Goal: Book appointment/travel/reservation

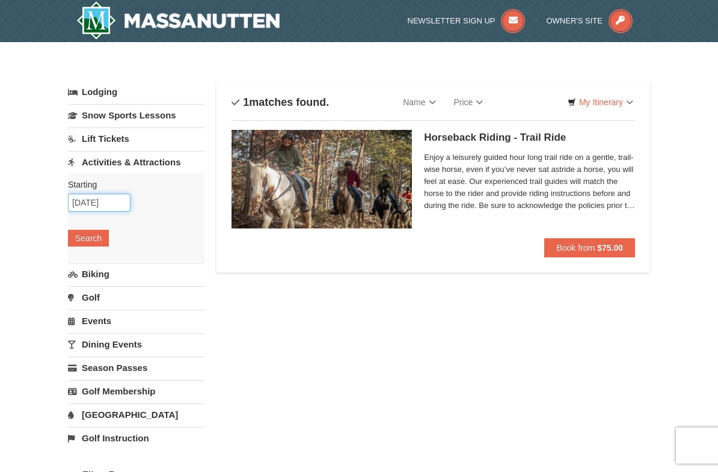
click at [111, 204] on input "10/10/2025" at bounding box center [99, 203] width 63 height 18
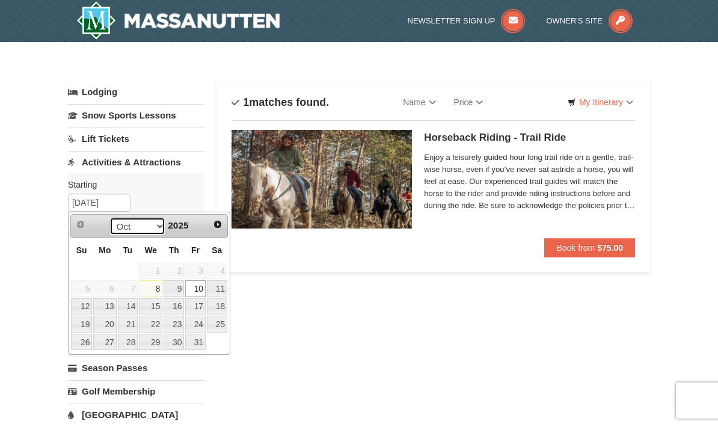
click at [155, 229] on select "Oct Nov Dec" at bounding box center [137, 226] width 56 height 18
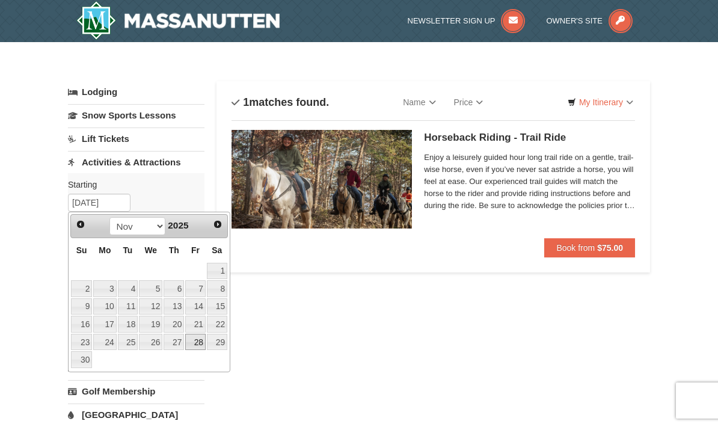
click at [197, 345] on link "28" at bounding box center [195, 342] width 20 height 17
type input "11/28/2025"
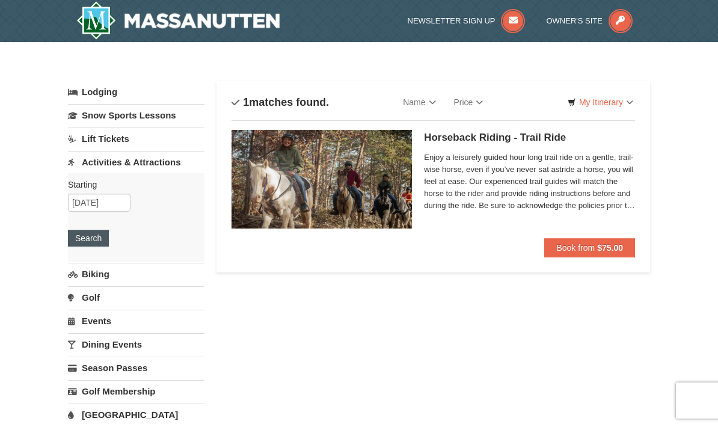
click at [100, 245] on button "Search" at bounding box center [88, 238] width 41 height 17
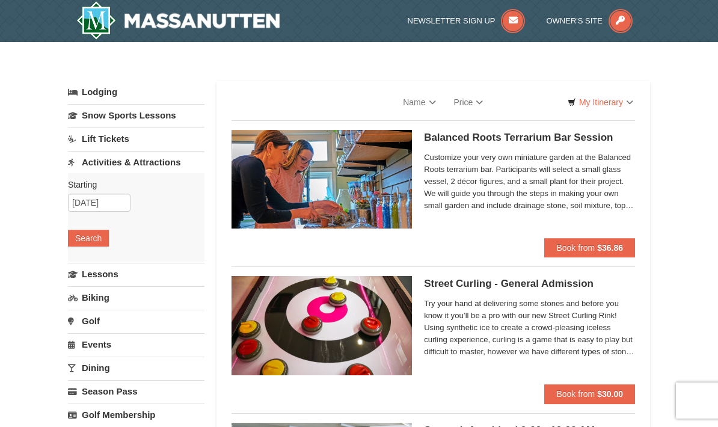
select select "10"
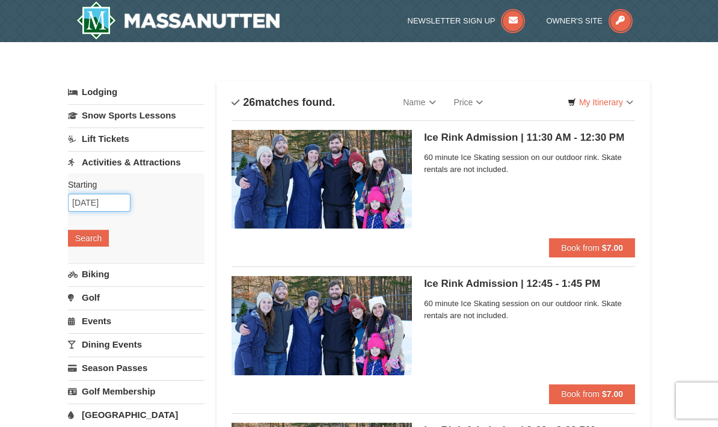
click at [94, 200] on input "11/28/2025" at bounding box center [99, 203] width 63 height 18
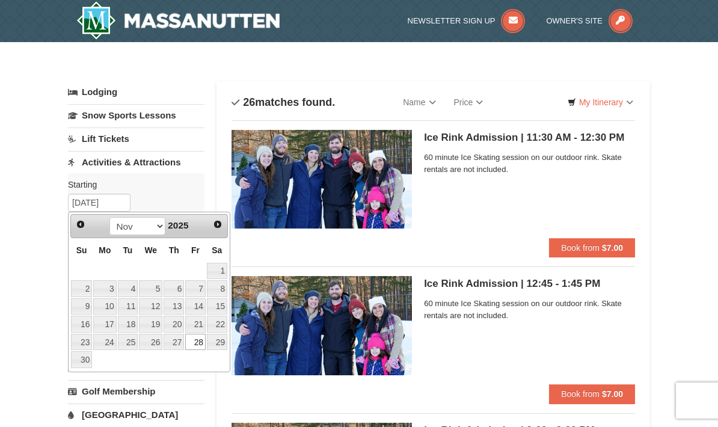
click at [215, 348] on link "29" at bounding box center [217, 342] width 20 height 17
type input "[DATE]"
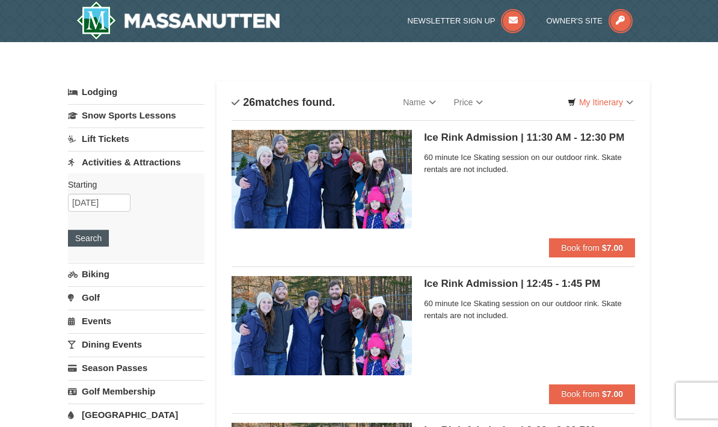
click at [93, 239] on button "Search" at bounding box center [88, 238] width 41 height 17
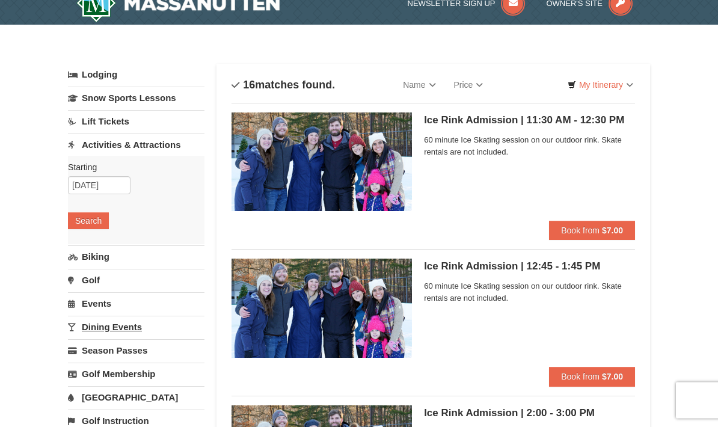
click at [123, 332] on link "Dining Events" at bounding box center [136, 327] width 136 height 22
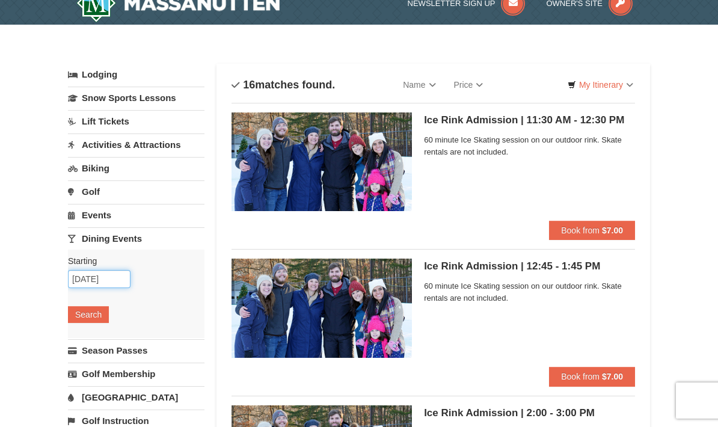
click at [106, 280] on input "[DATE]" at bounding box center [99, 279] width 63 height 18
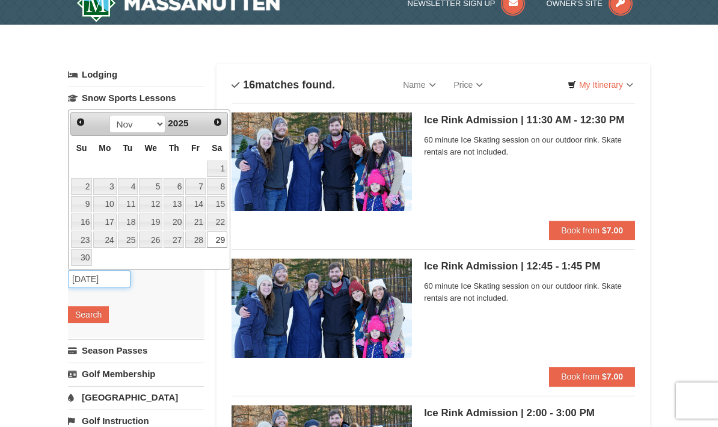
scroll to position [17, 0]
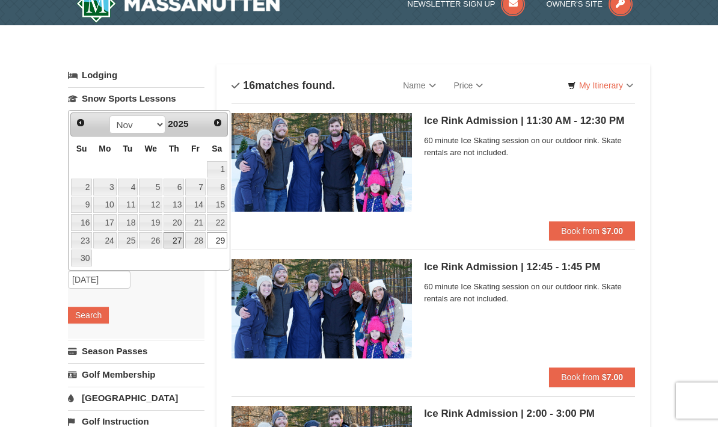
click at [177, 239] on link "27" at bounding box center [174, 240] width 20 height 17
type input "[DATE]"
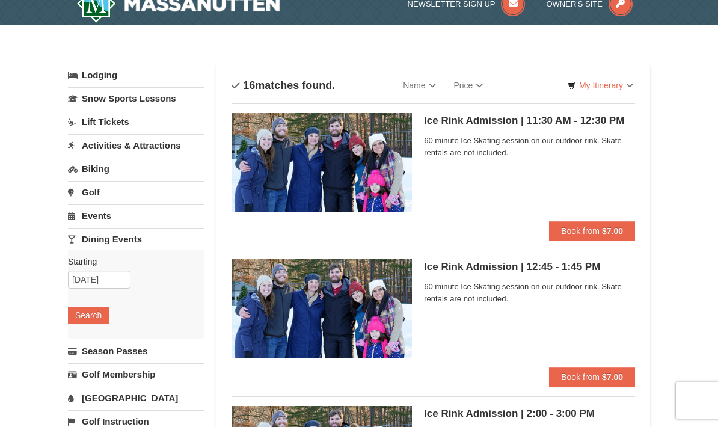
scroll to position [17, 0]
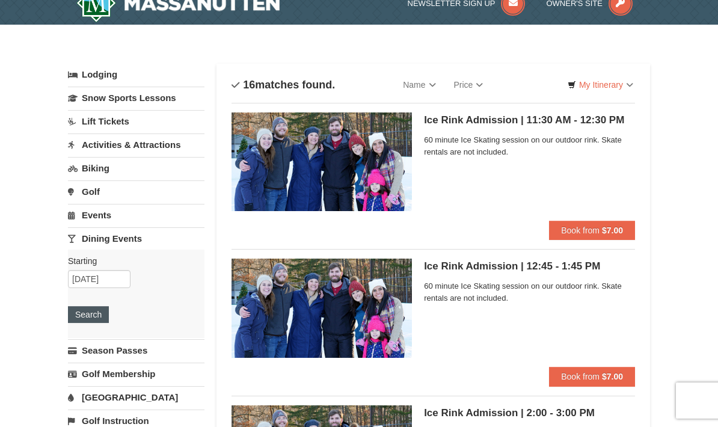
click at [89, 318] on button "Search" at bounding box center [88, 314] width 41 height 17
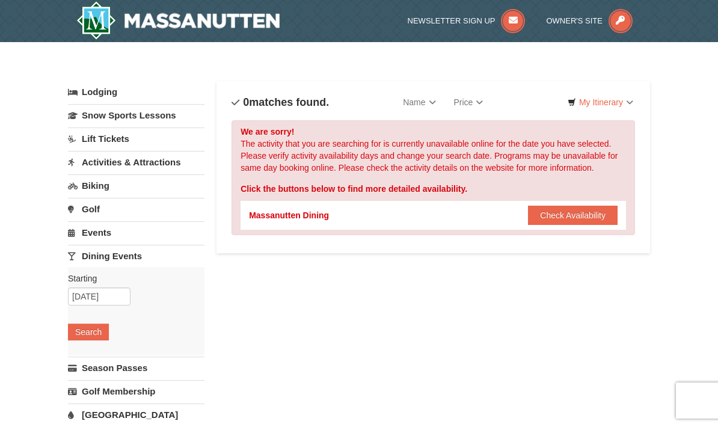
click at [556, 216] on button "Check Availability" at bounding box center [573, 215] width 90 height 19
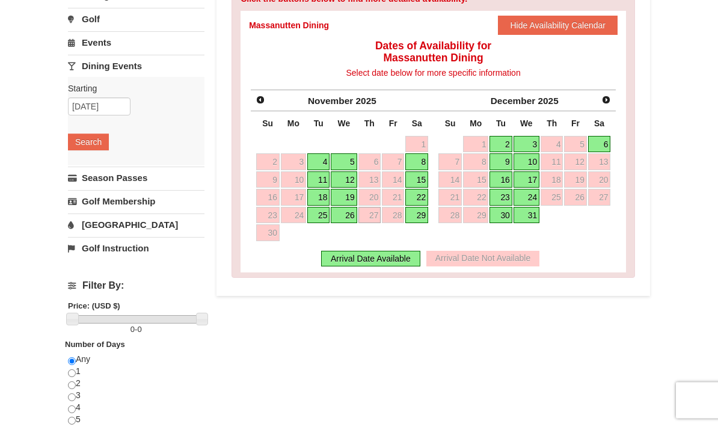
scroll to position [205, 0]
